Goal: Check status: Check status

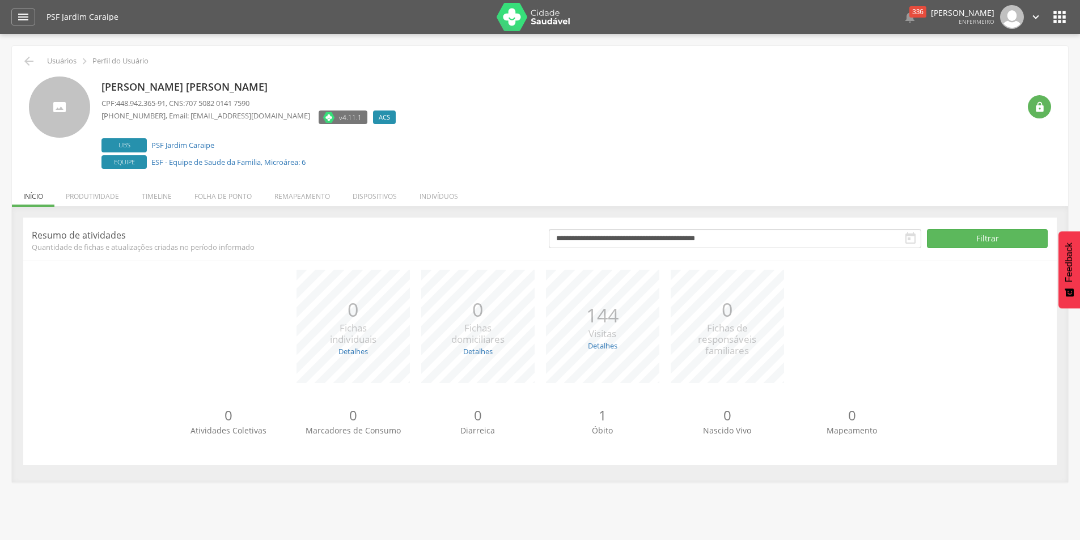
click at [449, 196] on li "Indivíduos" at bounding box center [438, 193] width 61 height 27
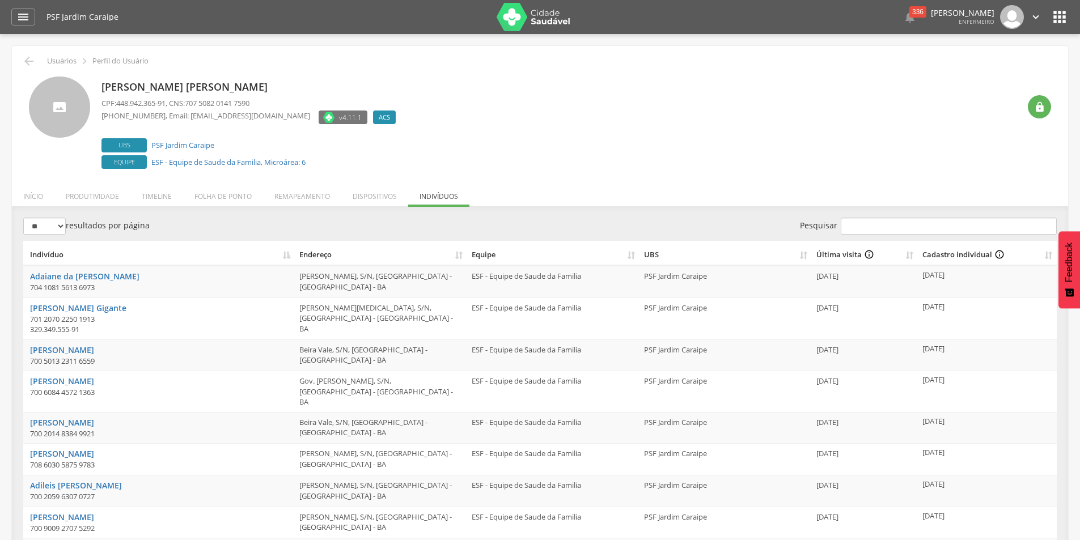
scroll to position [91, 0]
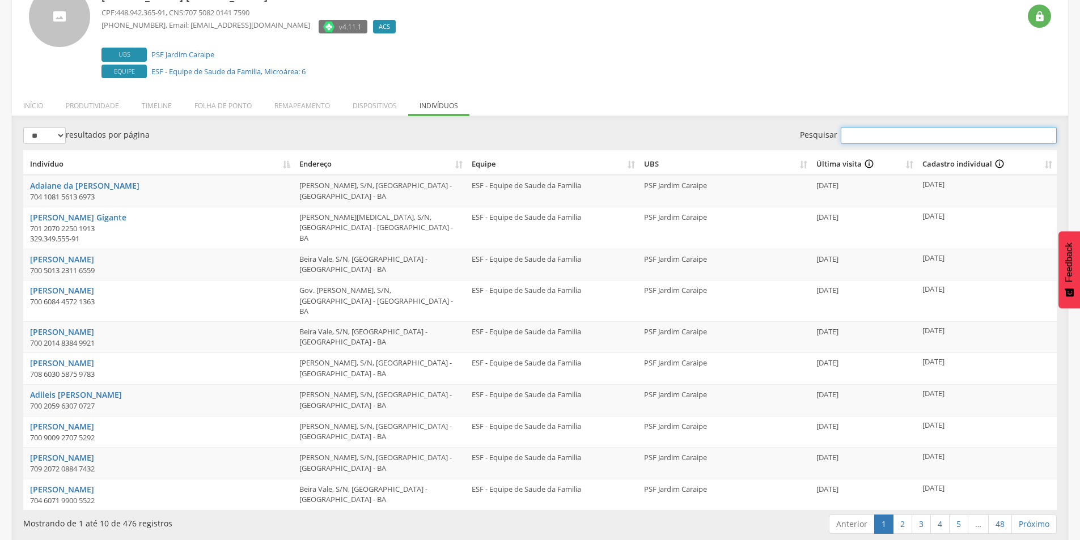
click at [861, 138] on input "Pesquisar" at bounding box center [949, 135] width 216 height 17
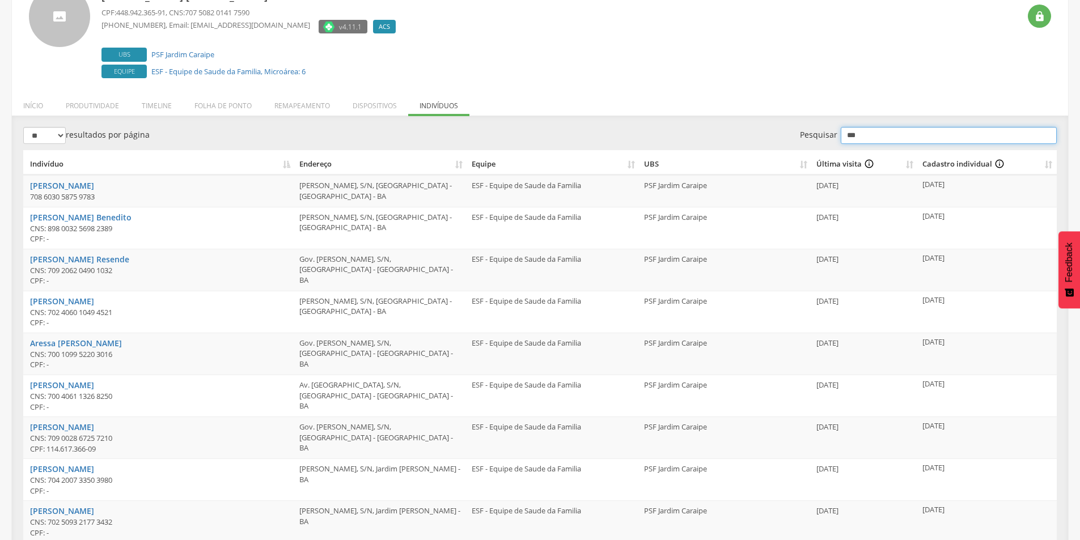
scroll to position [34, 0]
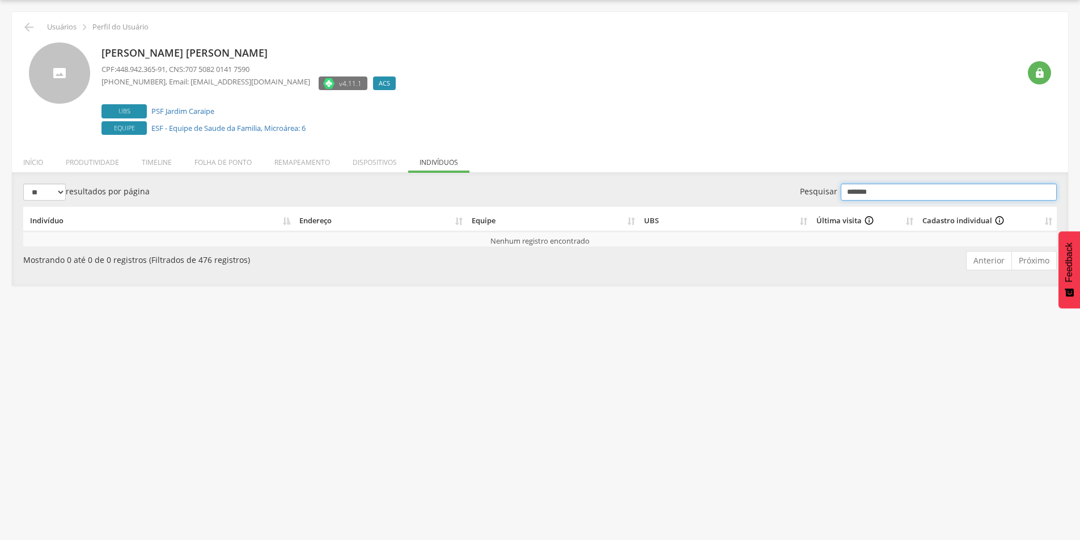
click at [922, 196] on input "*******" at bounding box center [949, 192] width 216 height 17
drag, startPoint x: 938, startPoint y: 194, endPoint x: 895, endPoint y: 189, distance: 42.8
click at [829, 191] on label "**********" at bounding box center [928, 192] width 257 height 17
drag, startPoint x: 946, startPoint y: 200, endPoint x: 842, endPoint y: 197, distance: 103.2
click at [842, 197] on input "**********" at bounding box center [949, 192] width 216 height 17
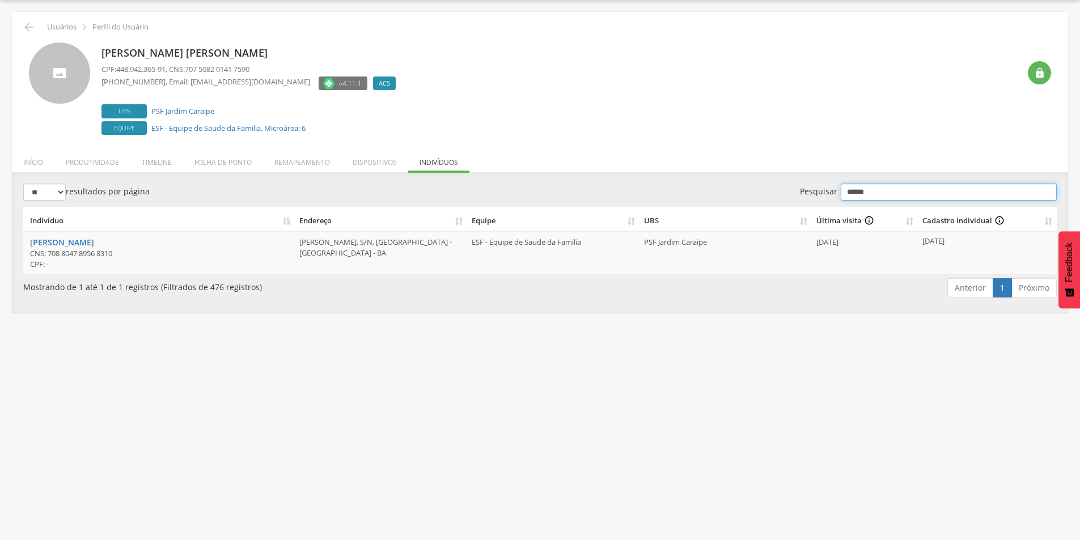
click at [885, 187] on input "******" at bounding box center [949, 192] width 216 height 17
type input "*"
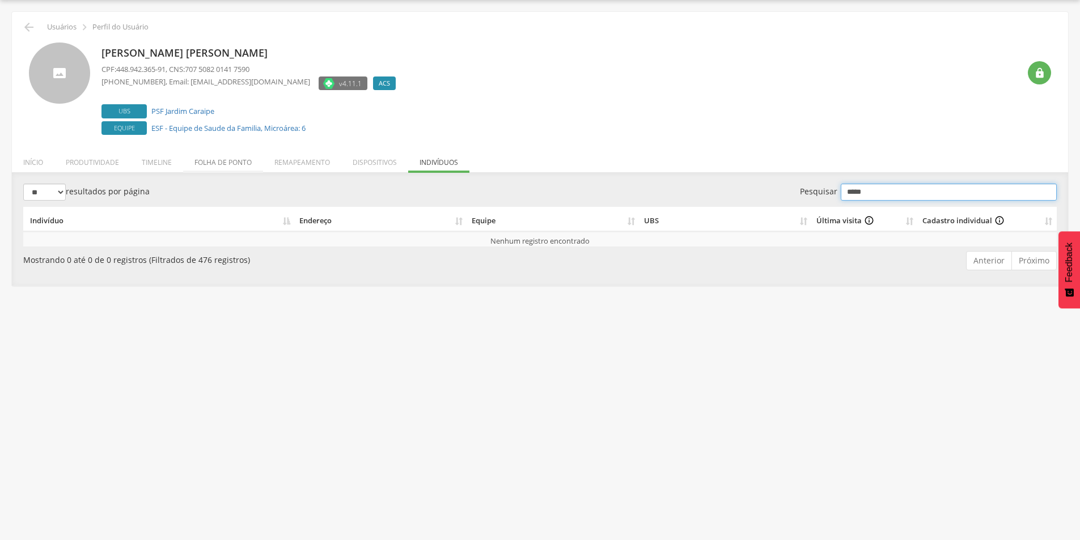
type input "*****"
click at [210, 156] on li "Folha de ponto" at bounding box center [223, 159] width 80 height 27
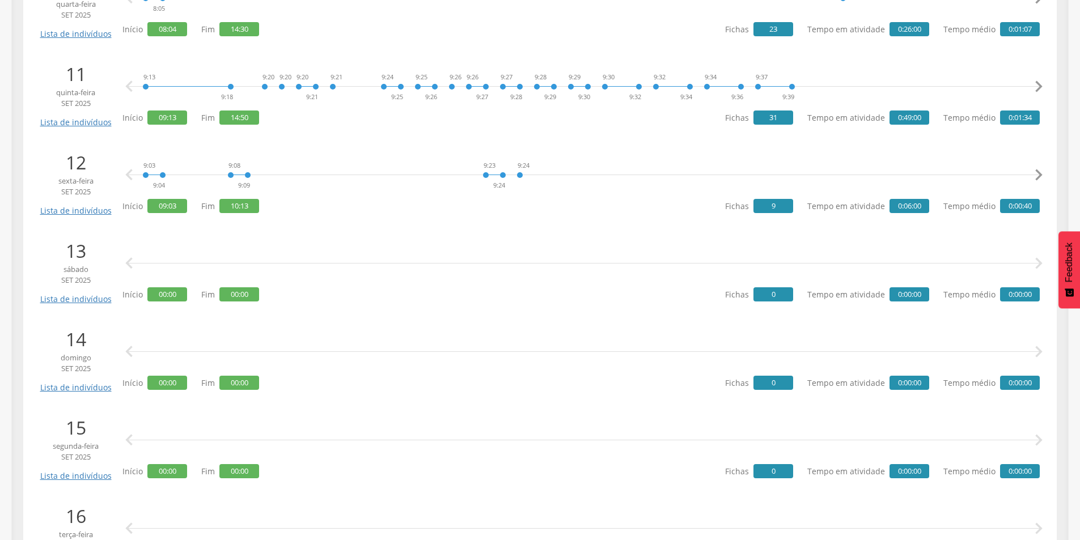
scroll to position [828, 0]
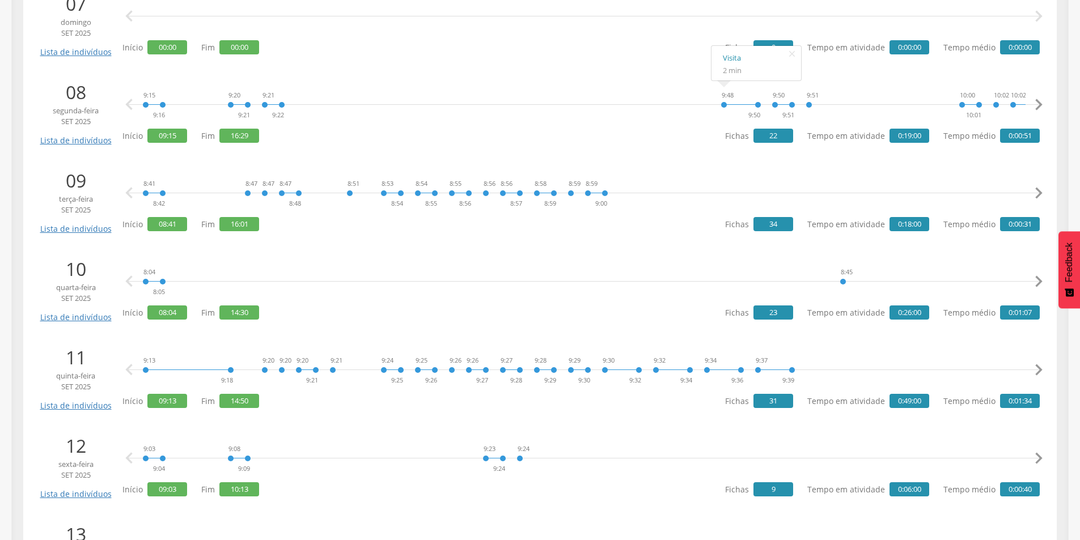
click at [723, 103] on div "9:48 9:50" at bounding box center [741, 105] width 41 height 34
click at [734, 55] on link "Visita" at bounding box center [756, 58] width 67 height 14
click at [597, 149] on link "Visita" at bounding box center [620, 146] width 67 height 14
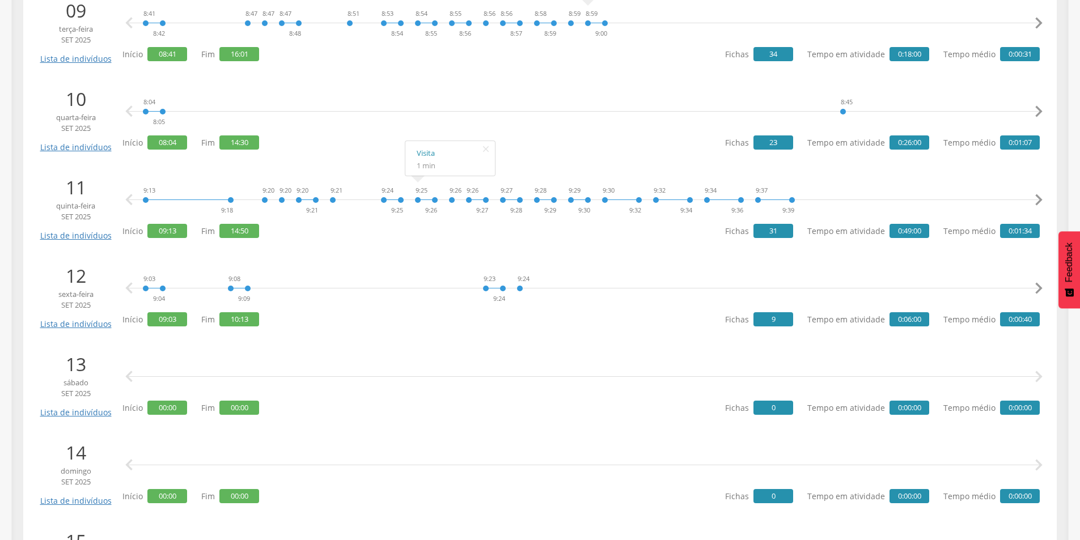
scroll to position [1055, 0]
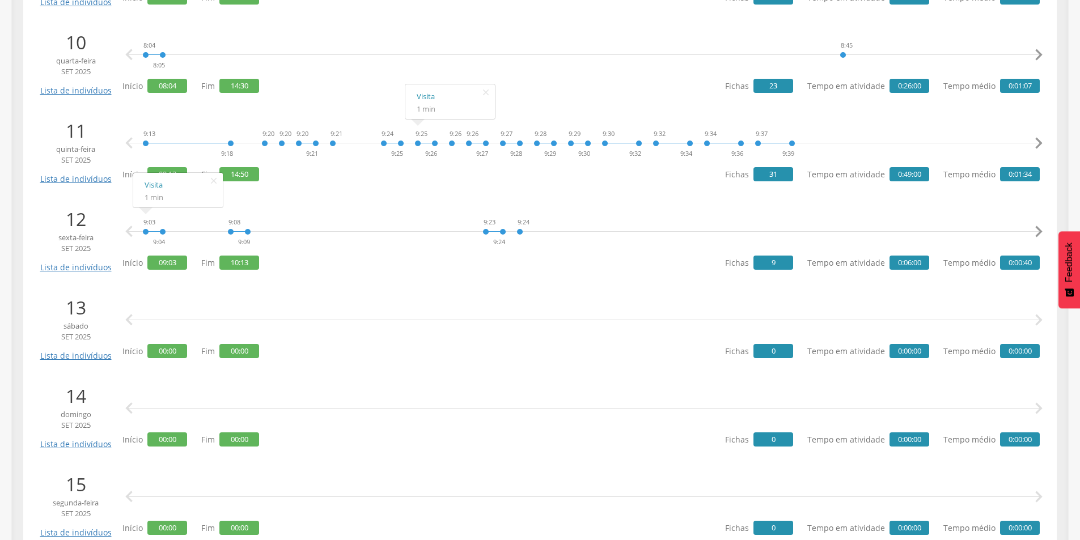
click at [144, 228] on div "9:03 9:04" at bounding box center [154, 232] width 24 height 34
click at [160, 186] on link "Visita" at bounding box center [178, 185] width 67 height 14
click at [1034, 144] on icon "" at bounding box center [1038, 143] width 23 height 23
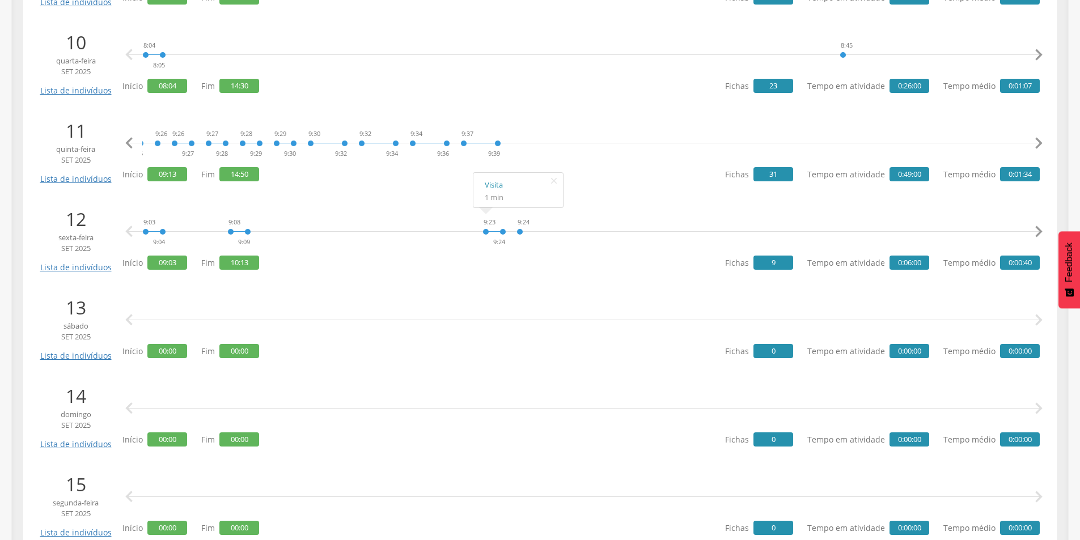
click at [1034, 143] on icon "" at bounding box center [1038, 143] width 23 height 23
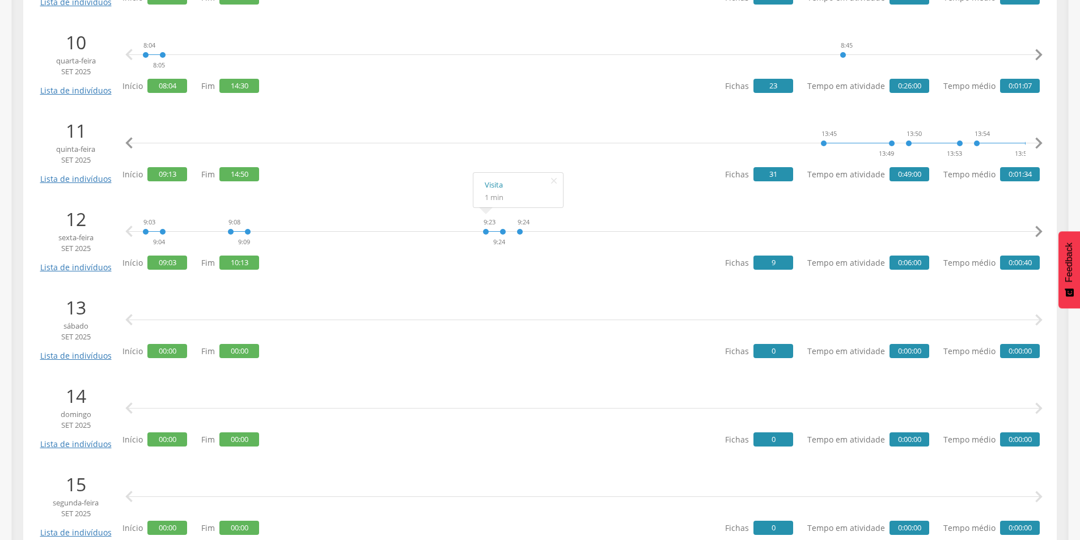
click at [1034, 143] on icon "" at bounding box center [1038, 143] width 23 height 23
click at [1030, 144] on icon "" at bounding box center [1038, 143] width 23 height 23
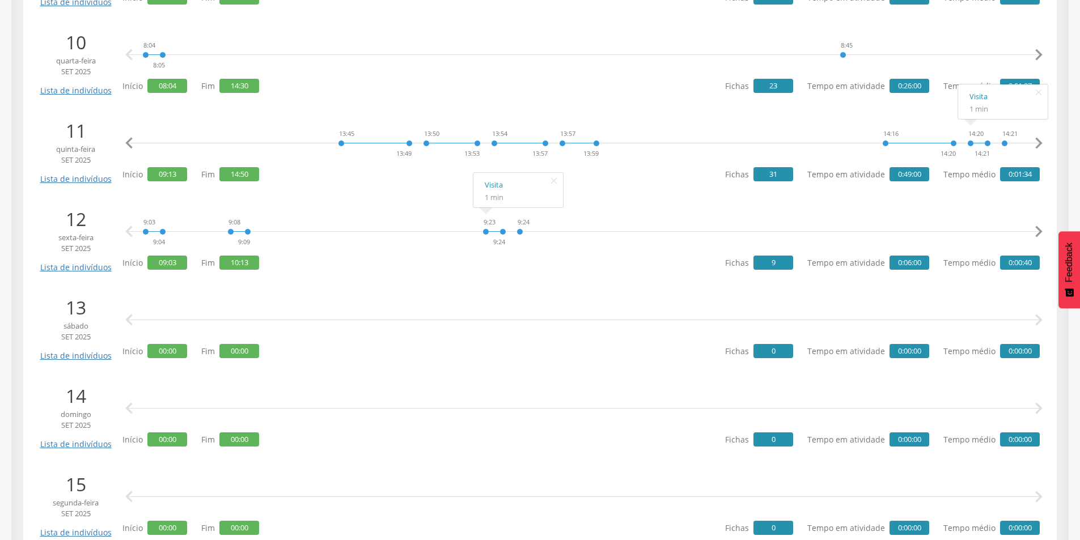
click at [970, 143] on div "14:20 14:21" at bounding box center [979, 143] width 24 height 34
click at [981, 96] on link "Visita" at bounding box center [1002, 97] width 67 height 14
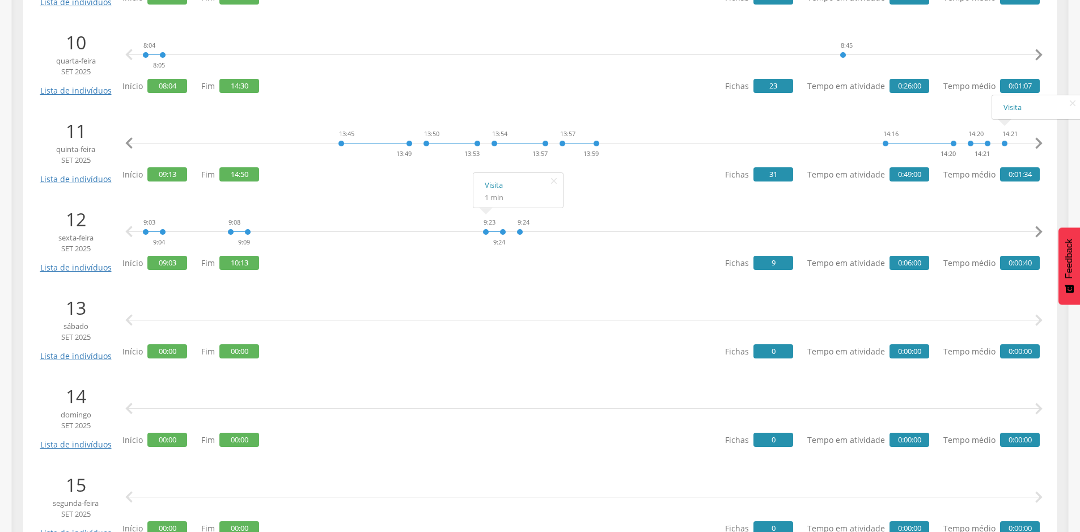
click at [1035, 139] on icon "" at bounding box center [1038, 143] width 23 height 23
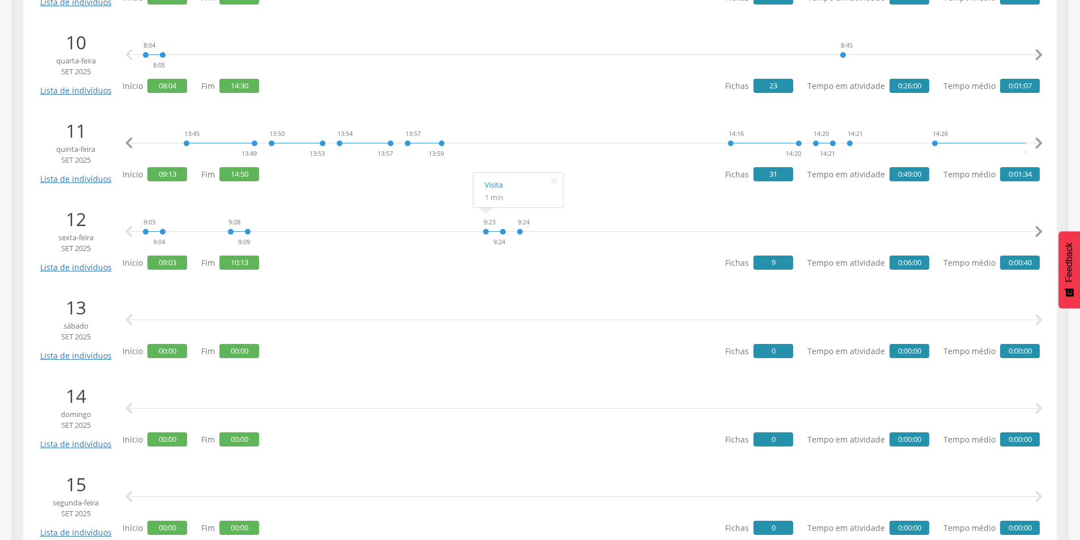
click at [1035, 139] on icon "" at bounding box center [1038, 143] width 23 height 23
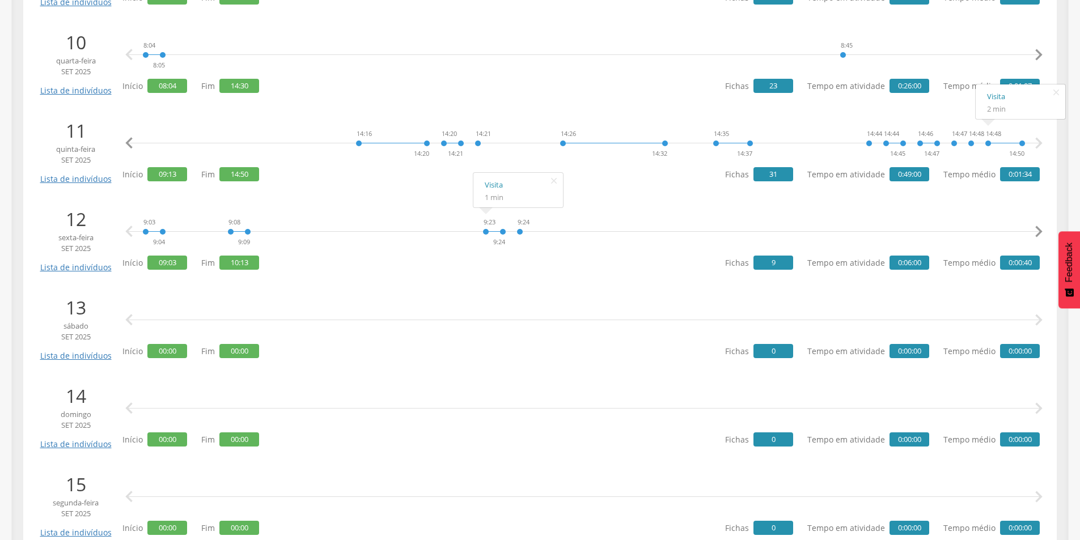
click at [1039, 142] on icon "" at bounding box center [1038, 143] width 23 height 23
click at [998, 95] on link "Visita" at bounding box center [1020, 97] width 67 height 14
click at [960, 107] on link "Visita" at bounding box center [986, 107] width 67 height 14
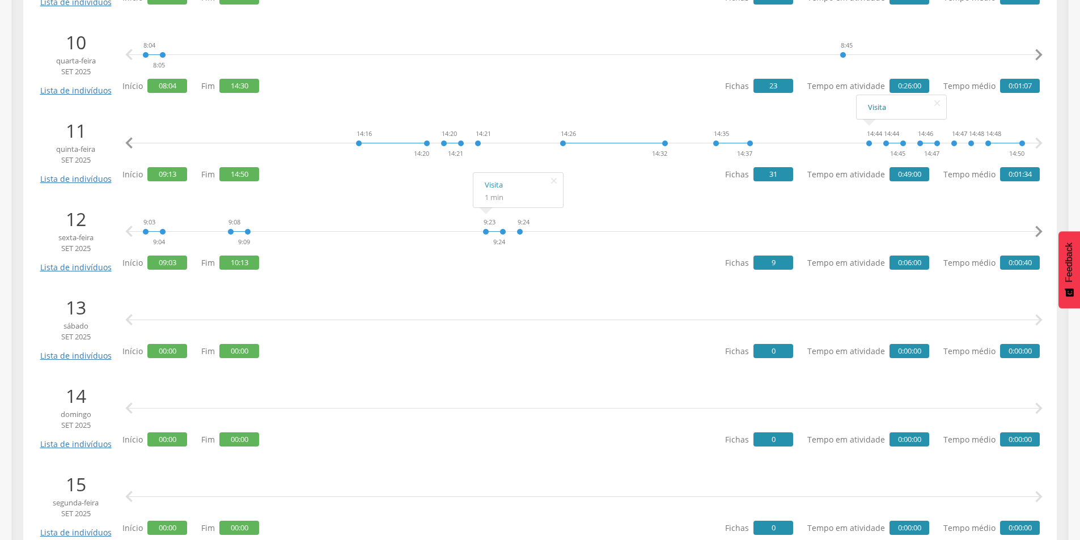
click at [877, 109] on link "Visita" at bounding box center [901, 107] width 67 height 14
click at [444, 96] on link "Visita" at bounding box center [476, 97] width 67 height 14
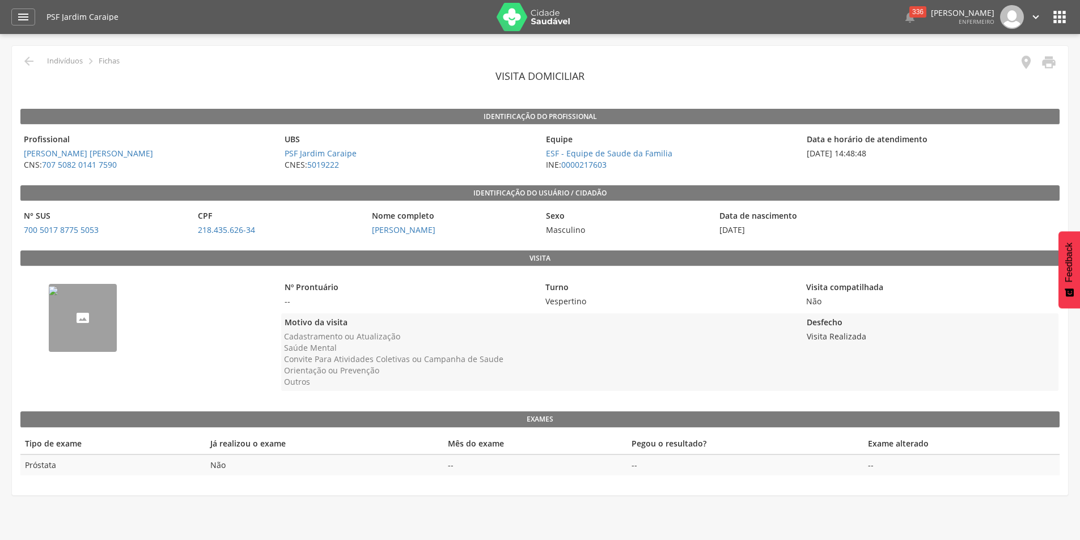
click at [56, 295] on img "--" at bounding box center [53, 290] width 9 height 9
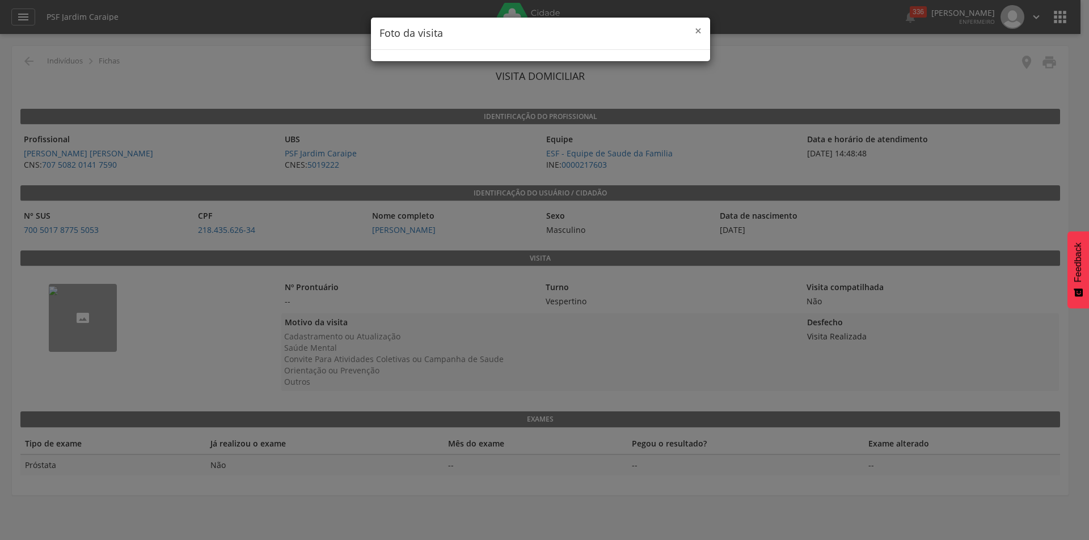
click at [697, 33] on span "×" at bounding box center [698, 31] width 7 height 16
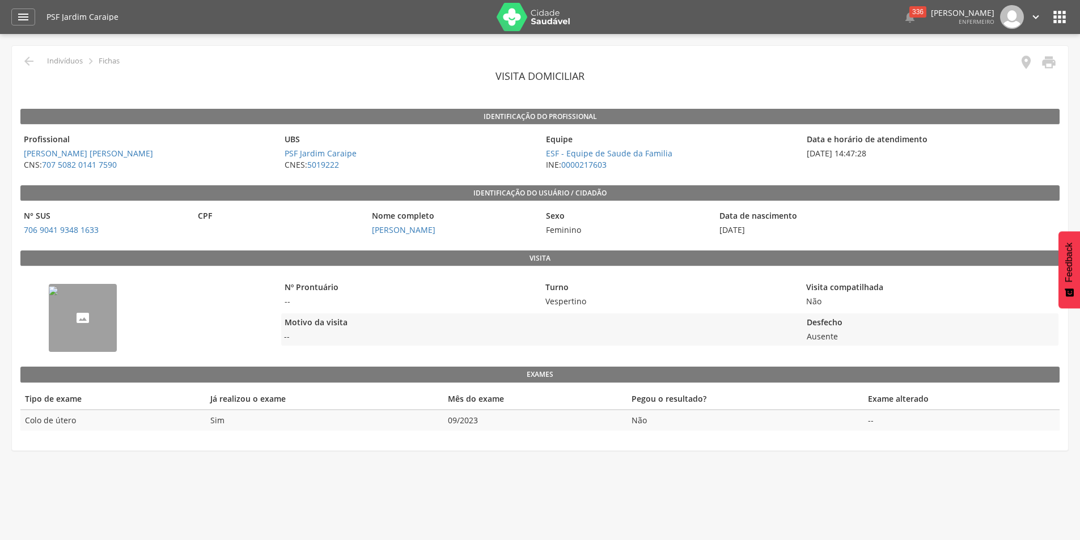
click at [58, 295] on img "--" at bounding box center [53, 290] width 9 height 9
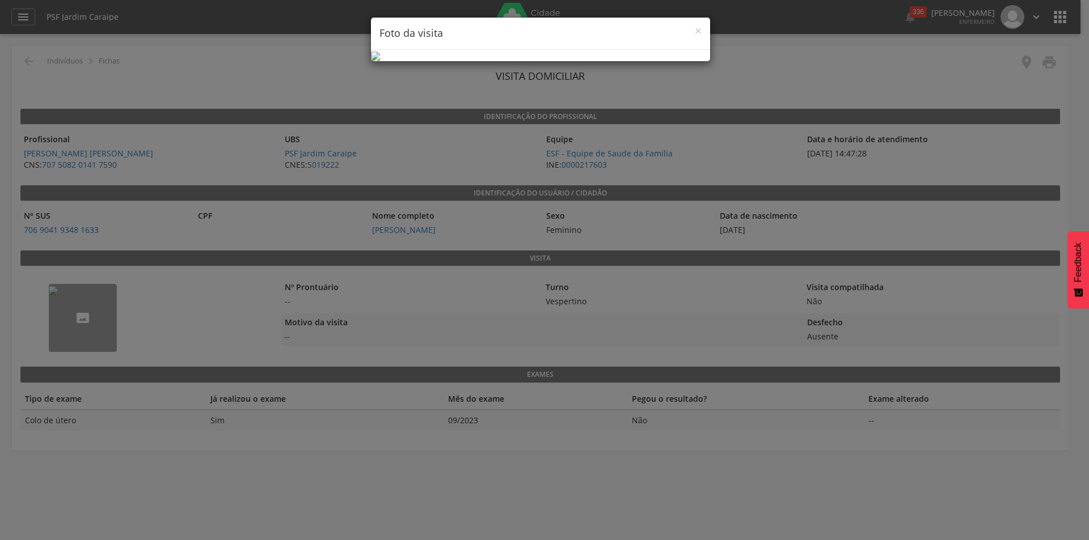
click at [693, 29] on h4 "Foto da visita" at bounding box center [540, 33] width 322 height 15
click at [697, 27] on span "×" at bounding box center [698, 31] width 7 height 16
